Goal: Task Accomplishment & Management: Manage account settings

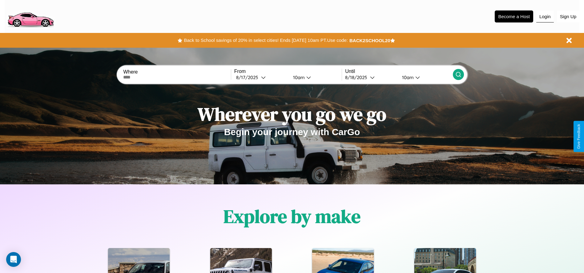
click at [545, 16] on button "Login" at bounding box center [546, 17] width 18 height 12
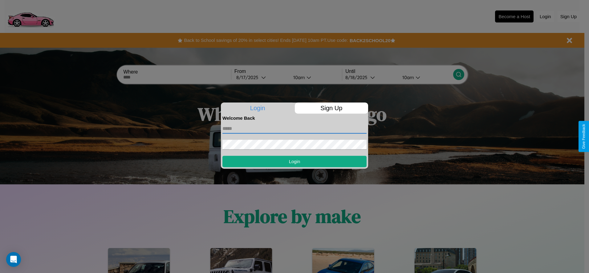
click at [294, 128] on input "text" at bounding box center [294, 129] width 144 height 10
type input "**********"
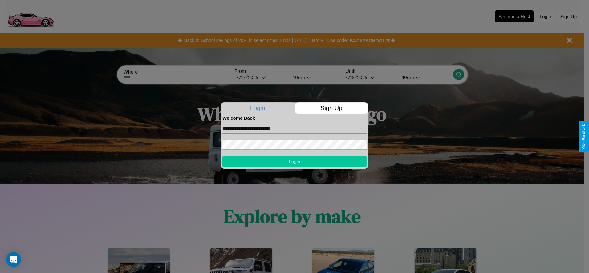
click at [294, 161] on button "Login" at bounding box center [294, 161] width 144 height 11
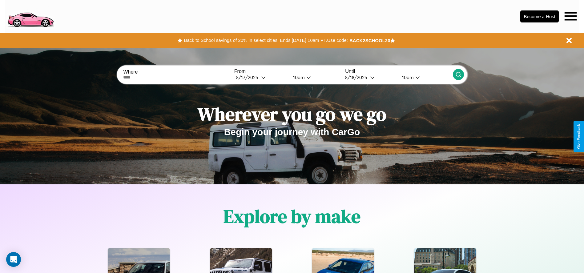
click at [571, 16] on icon at bounding box center [571, 16] width 12 height 9
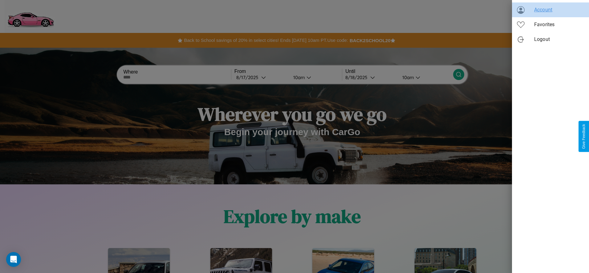
click at [550, 10] on span "Account" at bounding box center [559, 9] width 50 height 7
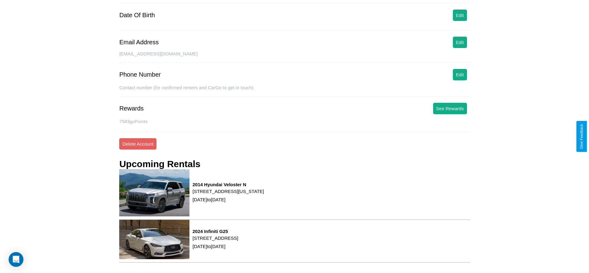
scroll to position [83, 0]
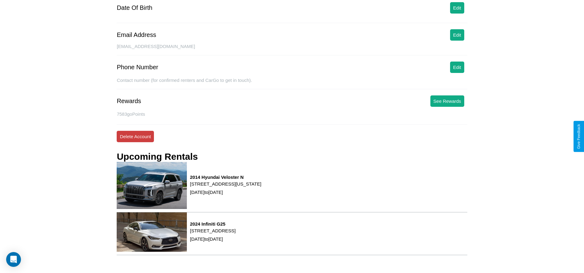
click at [135, 136] on button "Delete Account" at bounding box center [135, 136] width 37 height 11
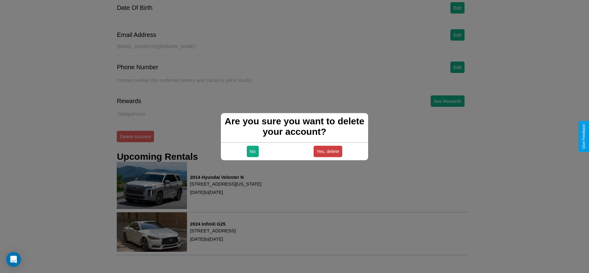
click at [328, 151] on button "Yes, delete" at bounding box center [328, 151] width 29 height 11
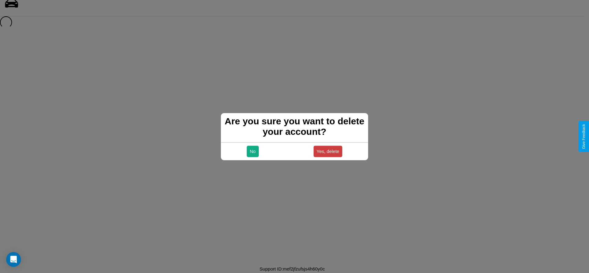
scroll to position [8, 0]
